Goal: Information Seeking & Learning: Find specific page/section

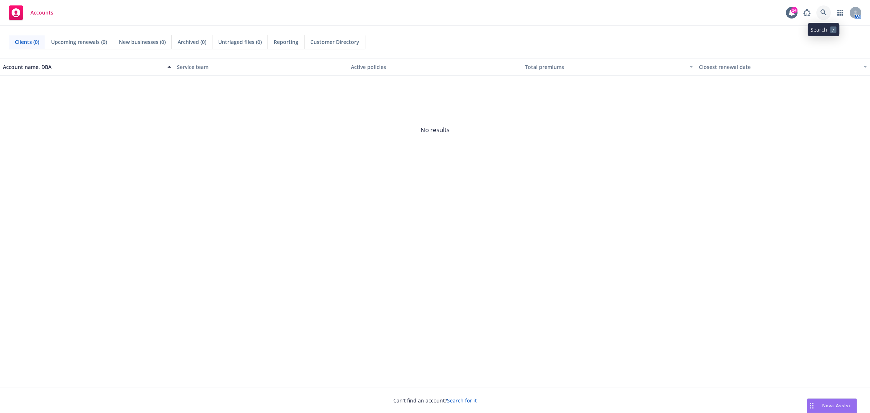
click at [821, 8] on link at bounding box center [824, 12] width 15 height 15
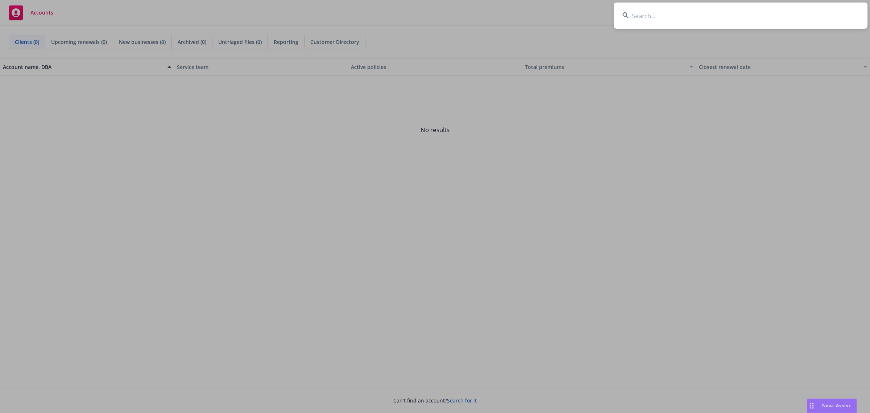
click at [659, 24] on input at bounding box center [741, 16] width 254 height 26
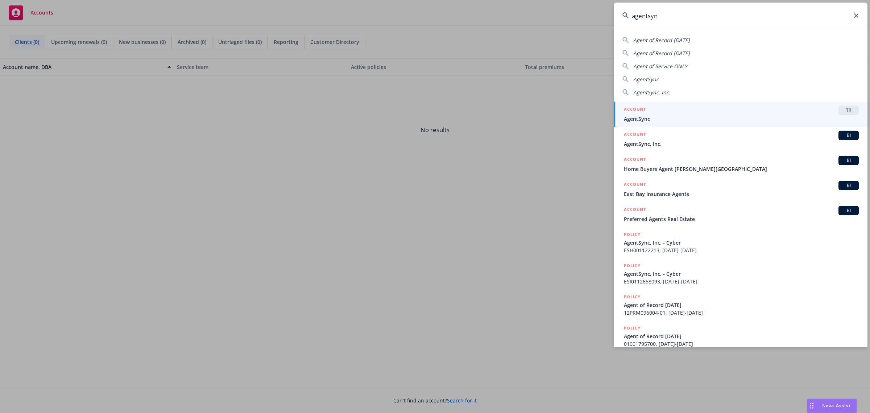
type input "agentsync"
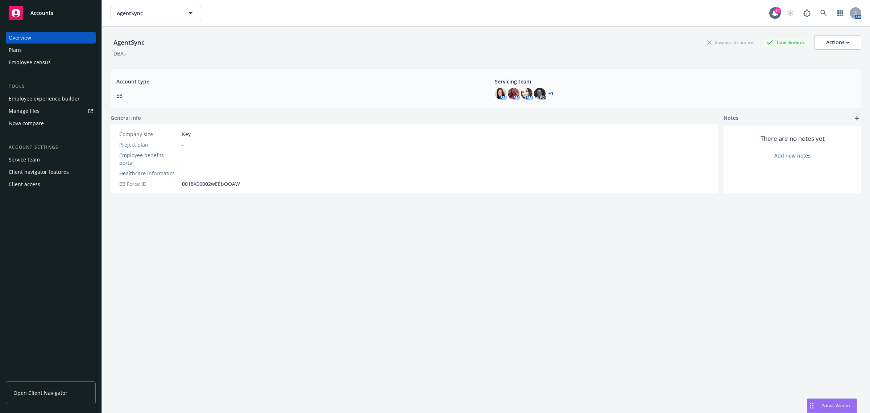
click at [57, 97] on div "Employee experience builder" at bounding box center [44, 99] width 71 height 12
click at [827, 404] on span "Nova Assist" at bounding box center [837, 405] width 29 height 6
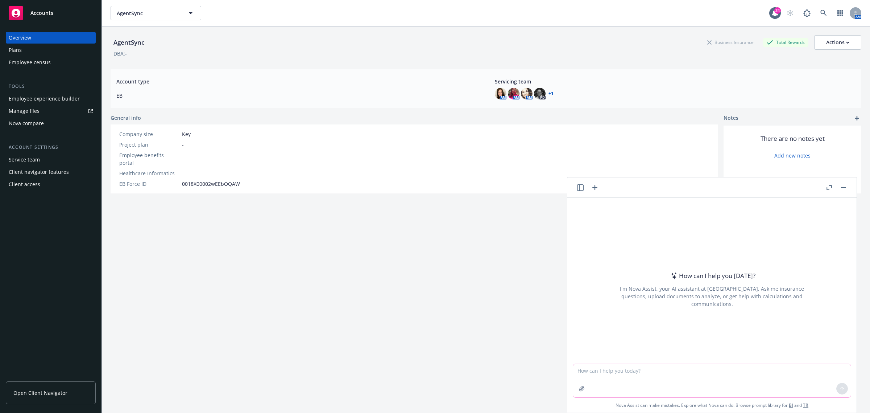
click at [690, 376] on textarea at bounding box center [712, 380] width 278 height 33
paste textarea "We’ll be requesting OE system team support for the following groups: AgentSync,…"
type textarea "reword - We’ll be requesting OE system team support for the following groups: A…"
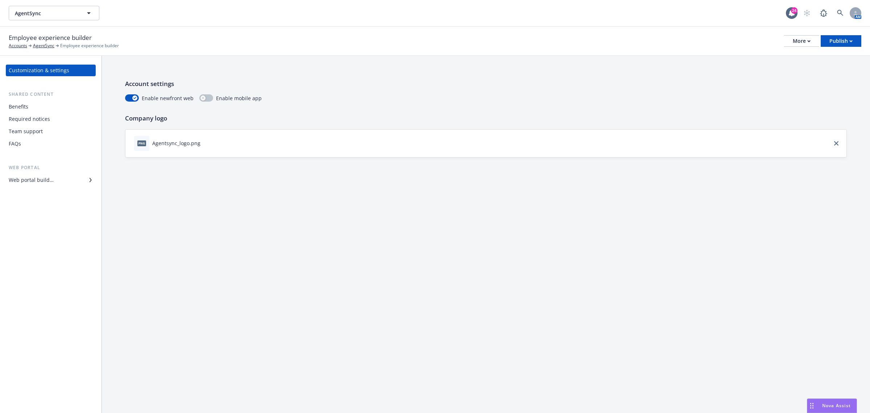
click at [22, 106] on div "Benefits" at bounding box center [19, 107] width 20 height 12
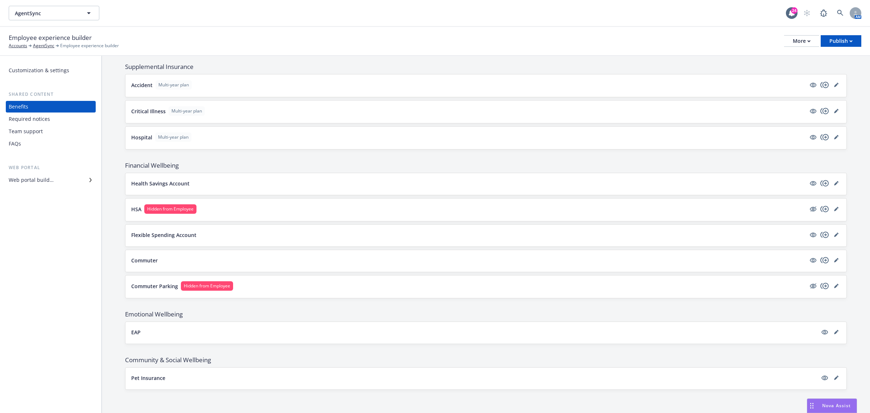
scroll to position [383, 0]
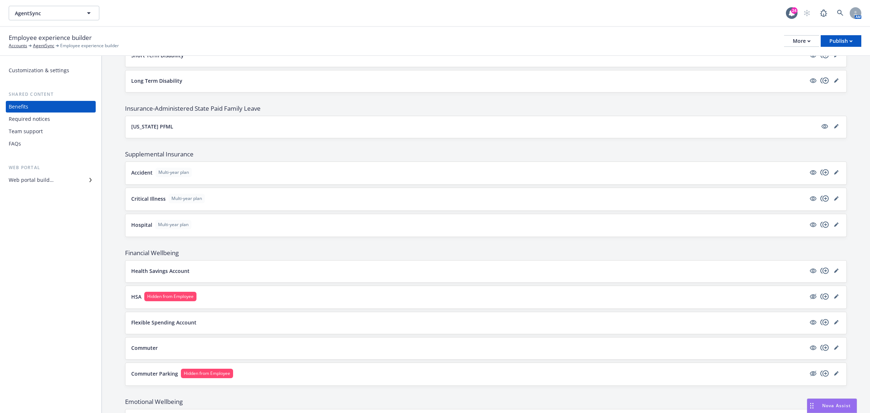
click at [314, 174] on button "Accident Multi-year plan" at bounding box center [468, 172] width 675 height 9
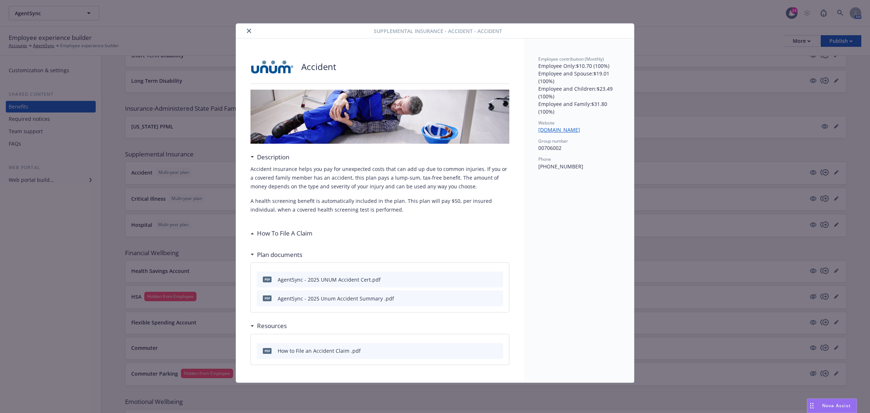
click at [252, 28] on button "close" at bounding box center [249, 30] width 9 height 9
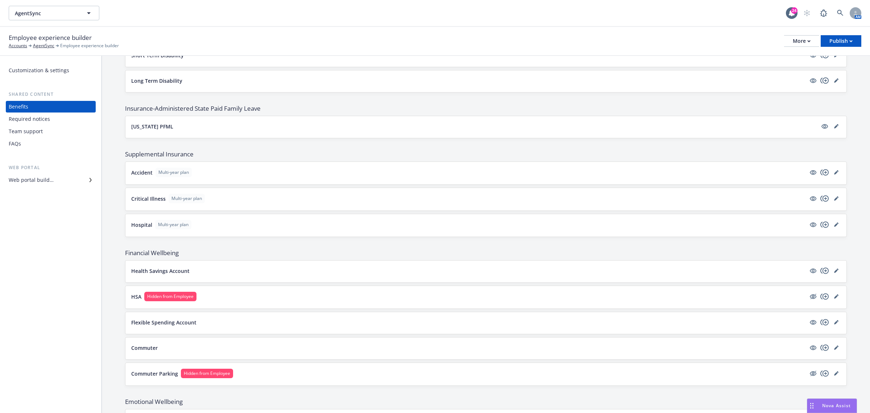
click at [263, 79] on button "Long Term Disability" at bounding box center [468, 81] width 675 height 8
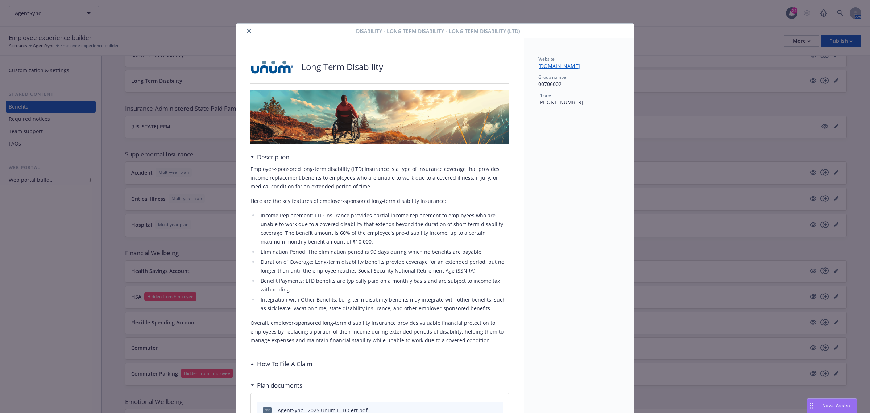
scroll to position [22, 0]
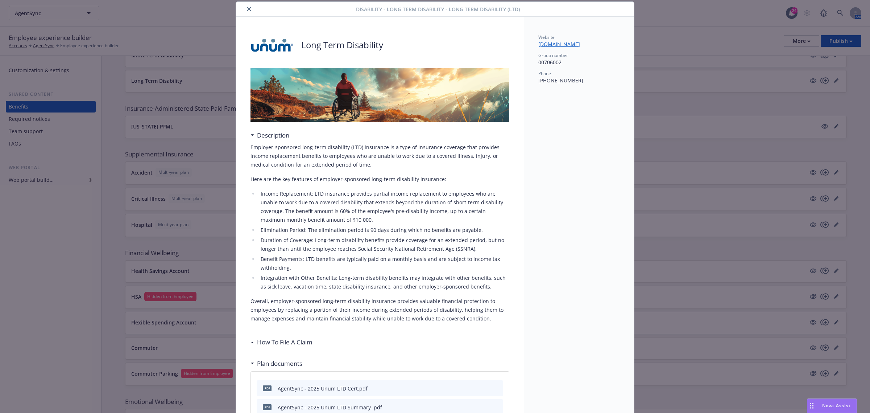
click at [245, 8] on button "close" at bounding box center [249, 9] width 9 height 9
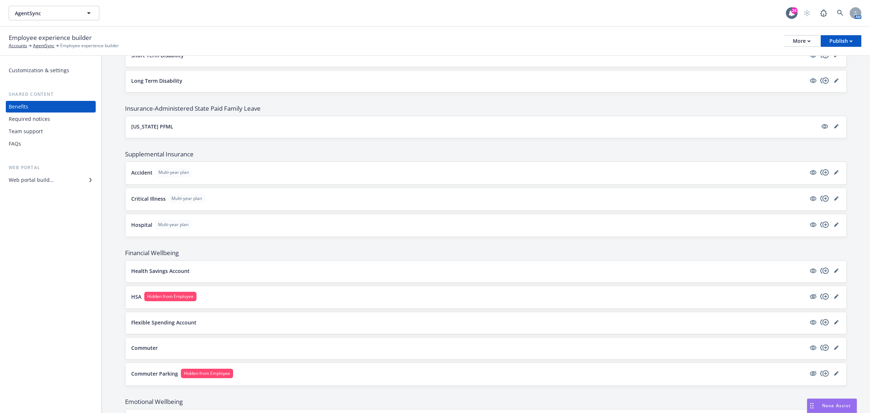
click at [289, 132] on div "[US_STATE] PFML" at bounding box center [486, 127] width 710 height 10
click at [810, 271] on icon "visible" at bounding box center [813, 270] width 7 height 5
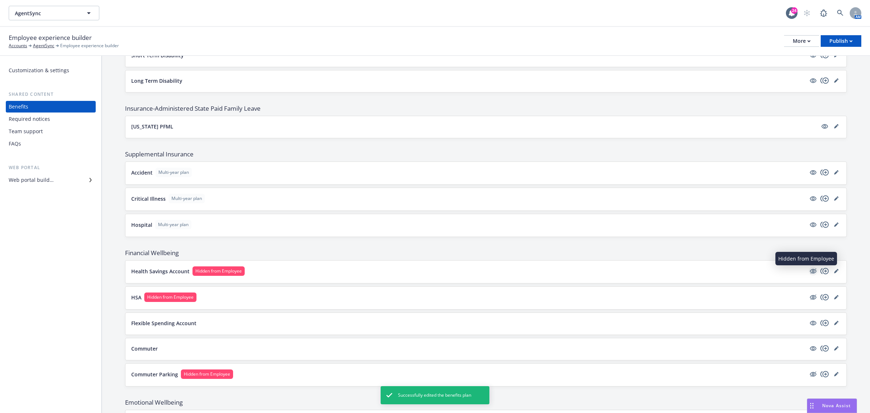
click at [811, 272] on icon "hidden" at bounding box center [814, 270] width 6 height 5
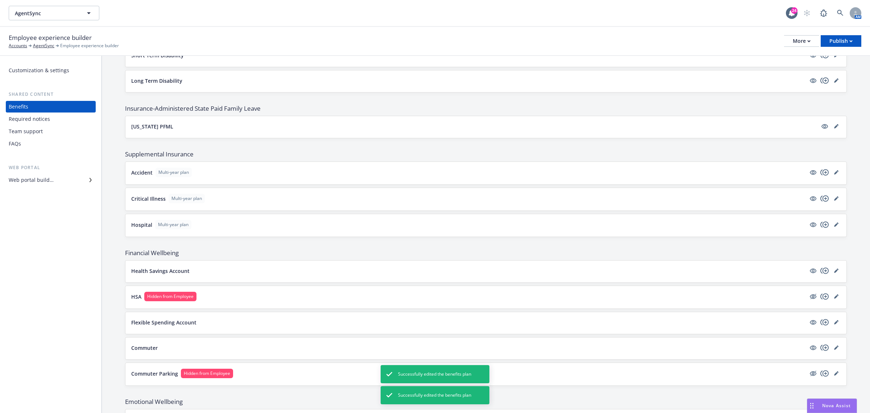
click at [218, 271] on button "Health Savings Account" at bounding box center [468, 271] width 675 height 8
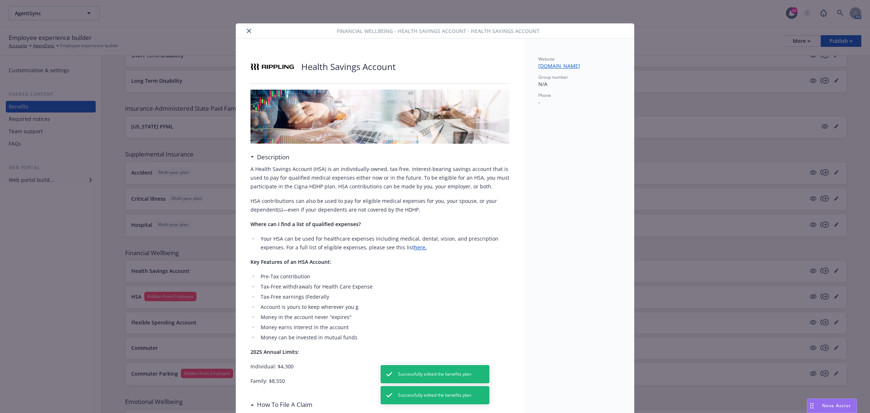
scroll to position [22, 0]
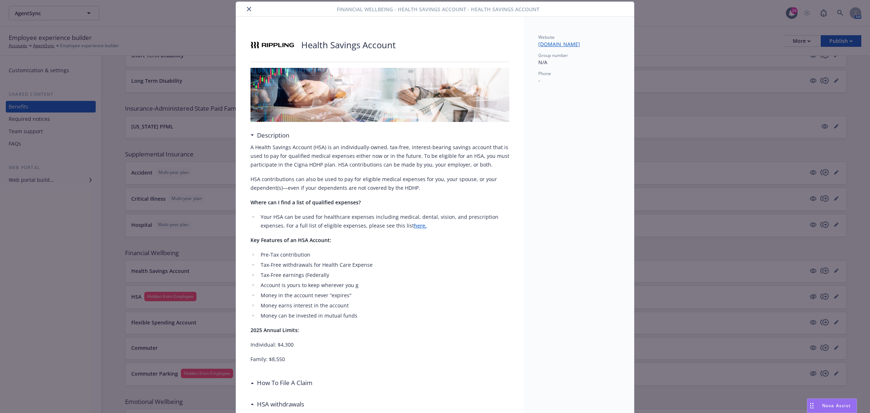
click at [245, 8] on button "close" at bounding box center [249, 9] width 9 height 9
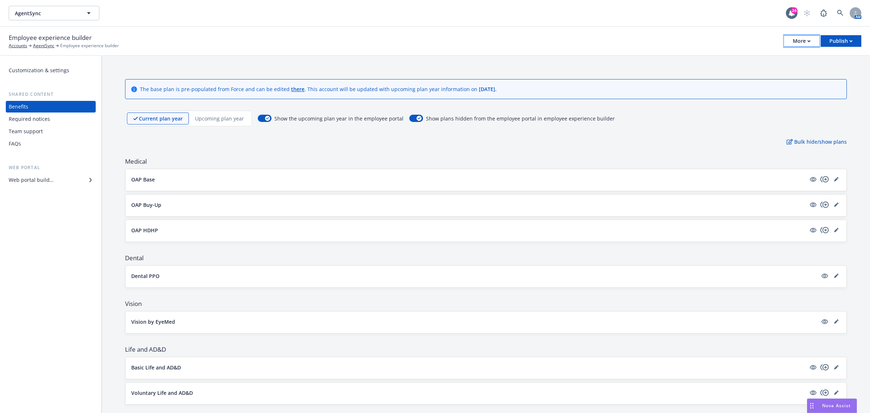
click at [795, 42] on div "More" at bounding box center [802, 41] width 18 height 11
click at [37, 133] on div "Team support" at bounding box center [26, 131] width 34 height 12
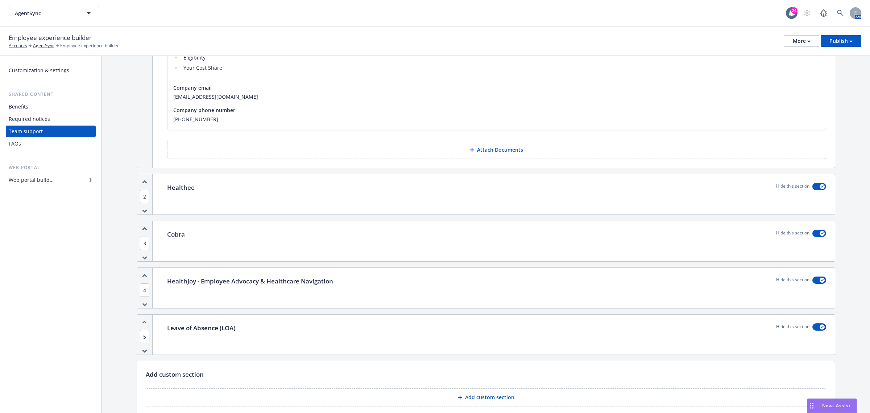
scroll to position [181, 0]
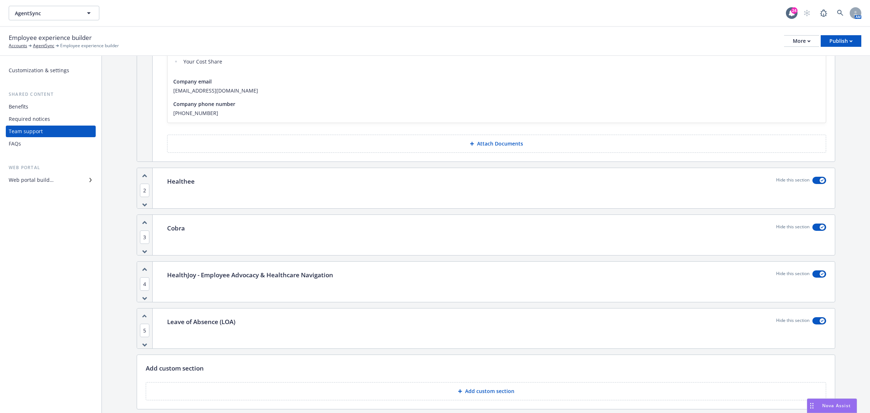
click at [546, 325] on div "Leave of Absence (LOA) Hide this section" at bounding box center [496, 321] width 659 height 9
click at [194, 339] on div "Leave of Absence (LOA) Hide this section" at bounding box center [497, 328] width 677 height 40
click at [195, 324] on p "Leave of Absence (LOA)" at bounding box center [201, 321] width 68 height 9
click at [820, 323] on div "button" at bounding box center [822, 320] width 5 height 5
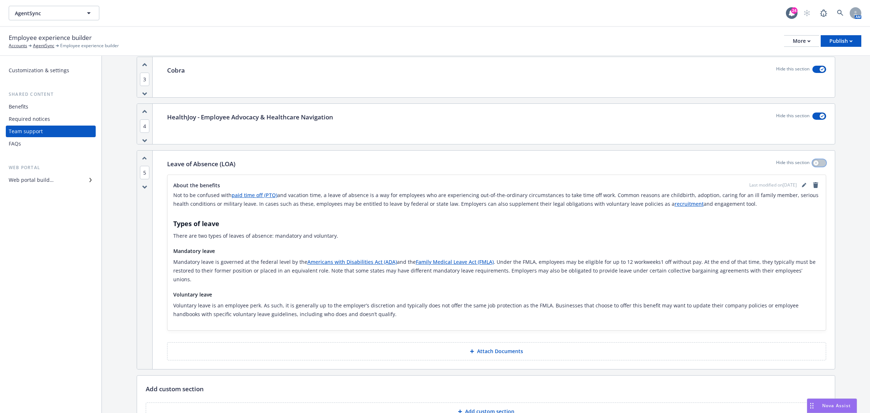
scroll to position [363, 0]
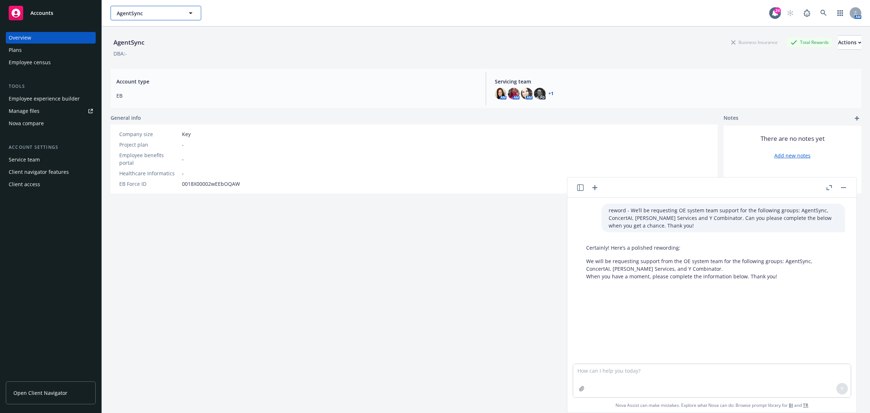
click at [139, 17] on button "AgentSync" at bounding box center [156, 13] width 91 height 15
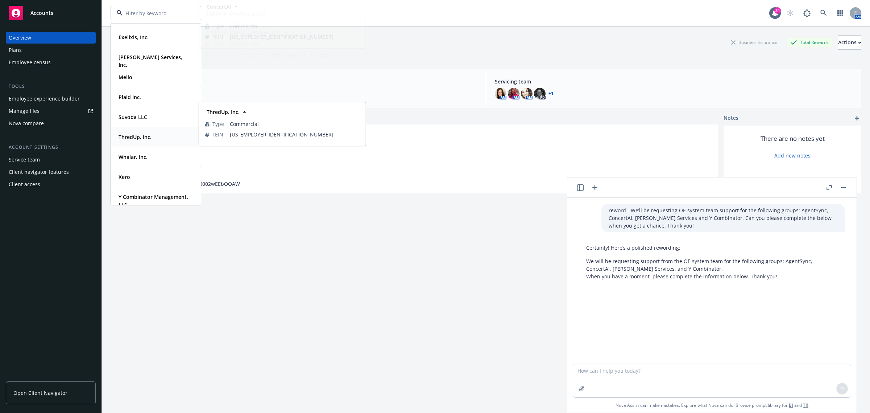
scroll to position [53, 0]
click at [138, 127] on strong "ThredUp, Inc." at bounding box center [135, 127] width 33 height 7
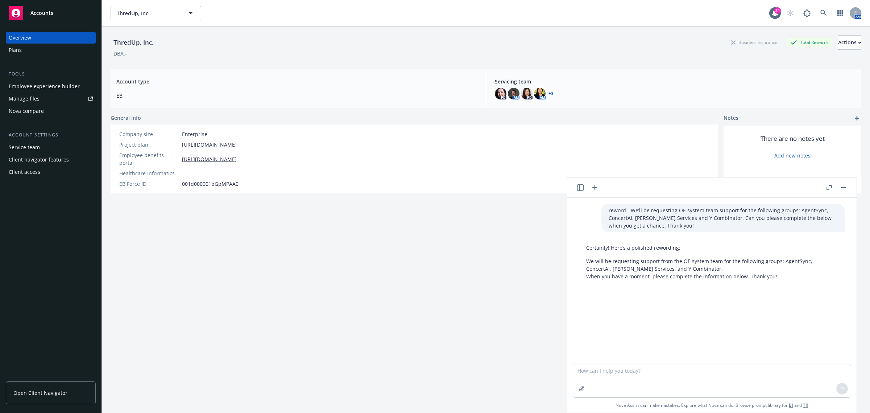
click at [22, 50] on div "Plans" at bounding box center [51, 50] width 84 height 12
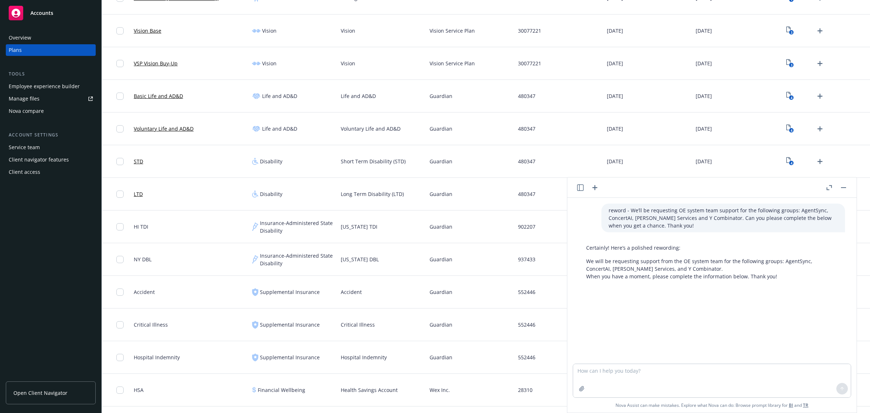
scroll to position [680, 0]
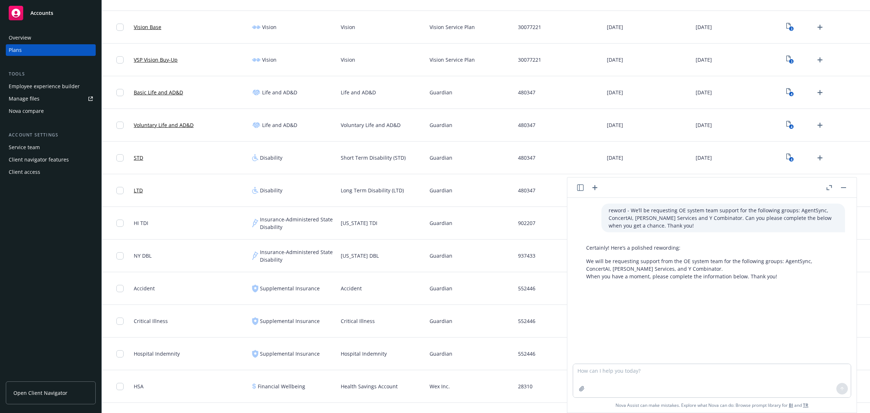
click at [148, 121] on div "Voluntary Life and AD&D" at bounding box center [164, 125] width 60 height 24
click at [149, 123] on link "Voluntary Life and AD&D" at bounding box center [164, 125] width 60 height 8
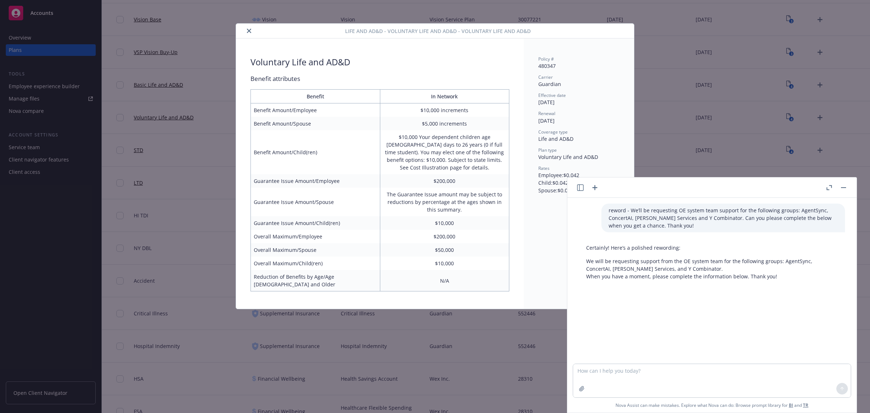
scroll to position [680, 0]
click at [848, 188] on button "button" at bounding box center [844, 187] width 9 height 9
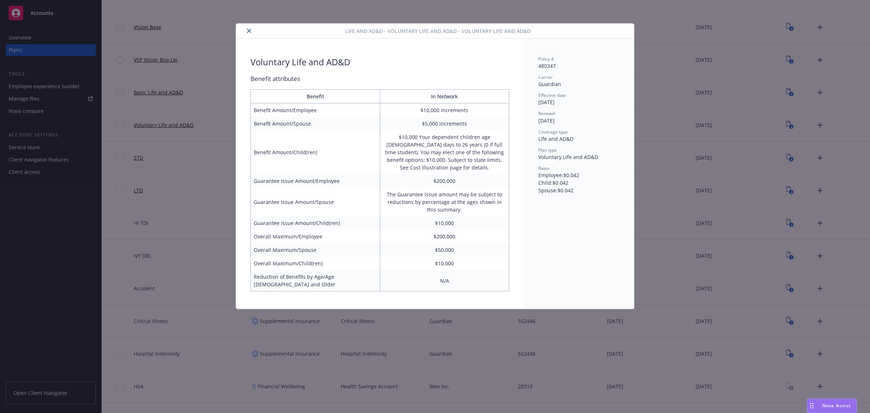
click at [247, 31] on icon "close" at bounding box center [249, 31] width 4 height 4
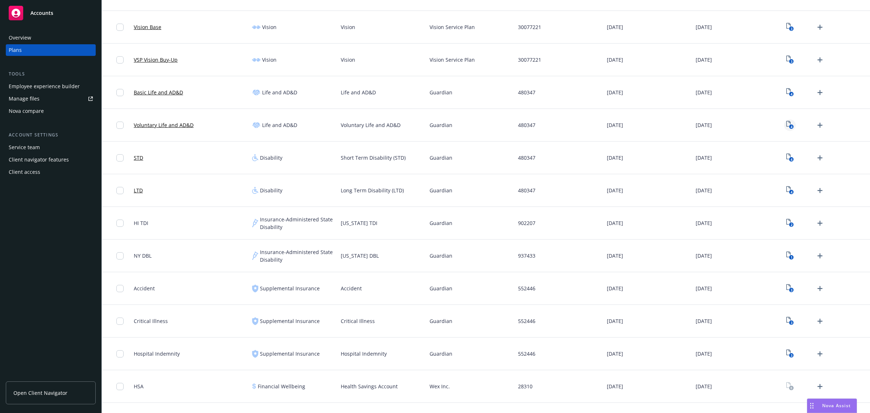
click at [787, 124] on icon "4" at bounding box center [791, 125] width 8 height 8
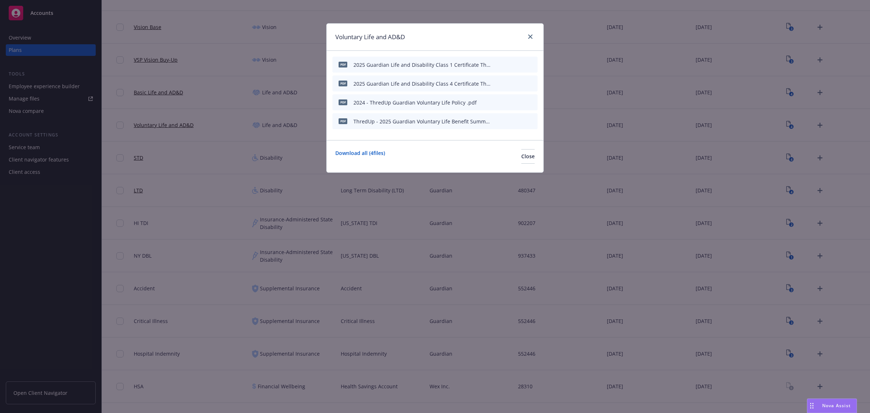
click at [518, 120] on icon "preview file" at bounding box center [519, 120] width 7 height 5
